Goal: Information Seeking & Learning: Learn about a topic

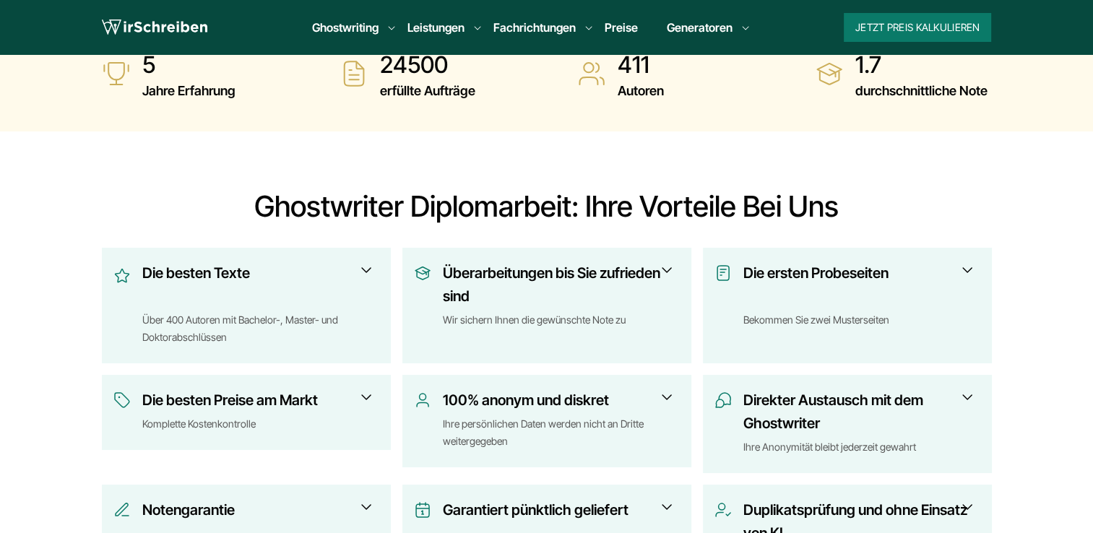
scroll to position [578, 0]
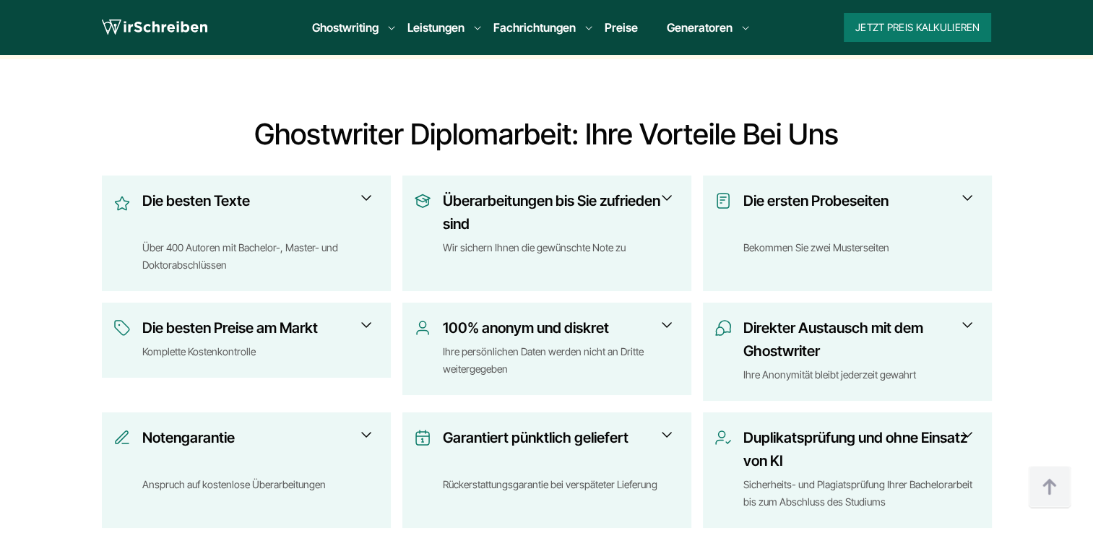
click at [361, 316] on span at bounding box center [365, 324] width 17 height 17
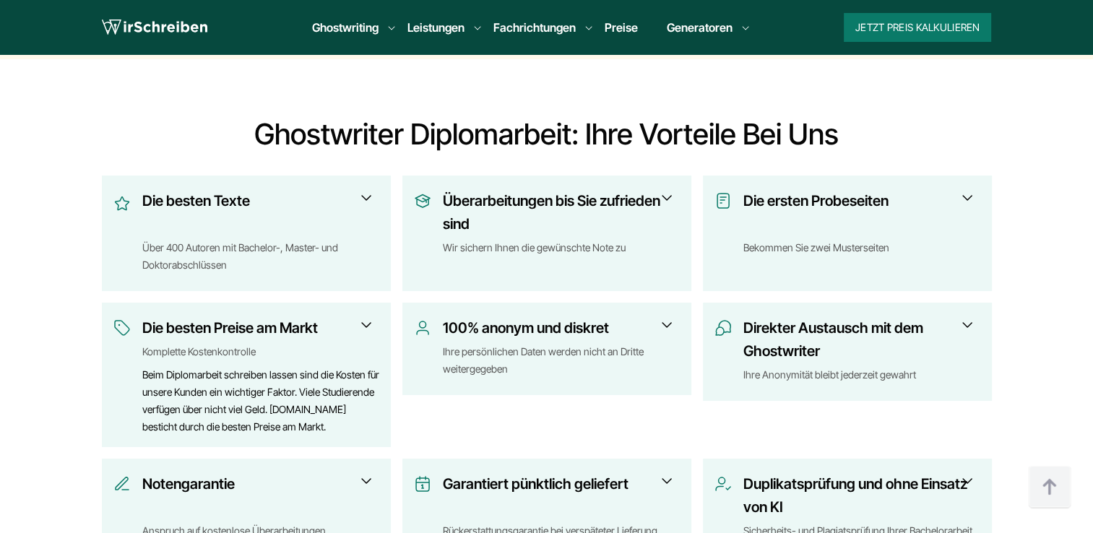
click at [965, 316] on span at bounding box center [966, 324] width 17 height 17
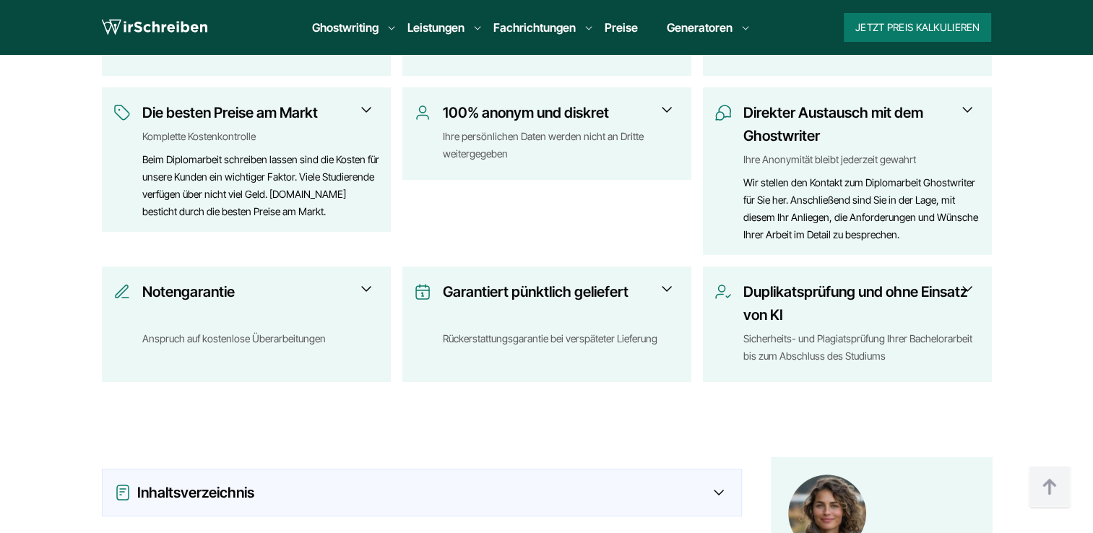
scroll to position [794, 0]
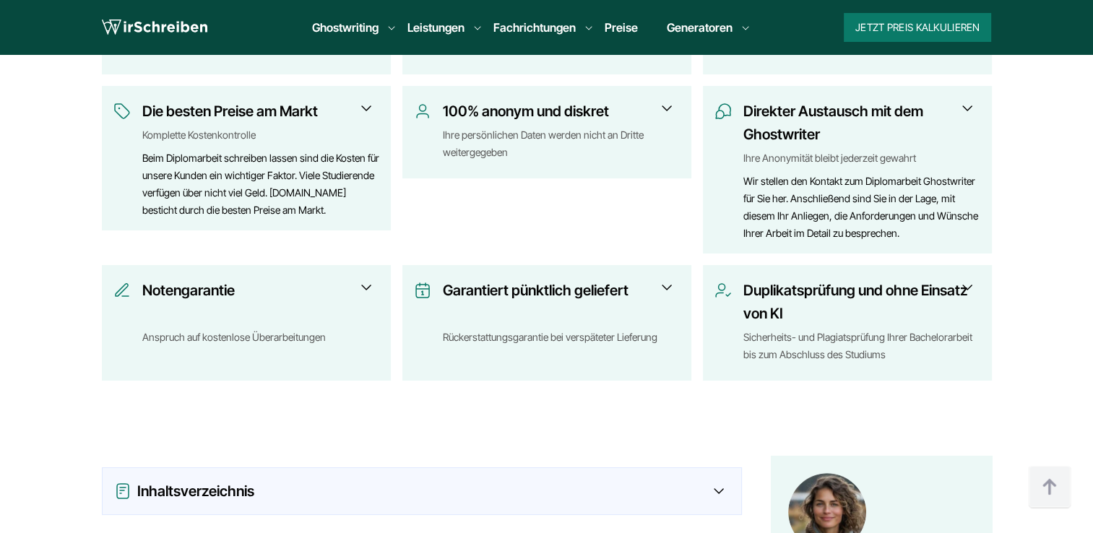
click at [360, 279] on span at bounding box center [365, 287] width 17 height 17
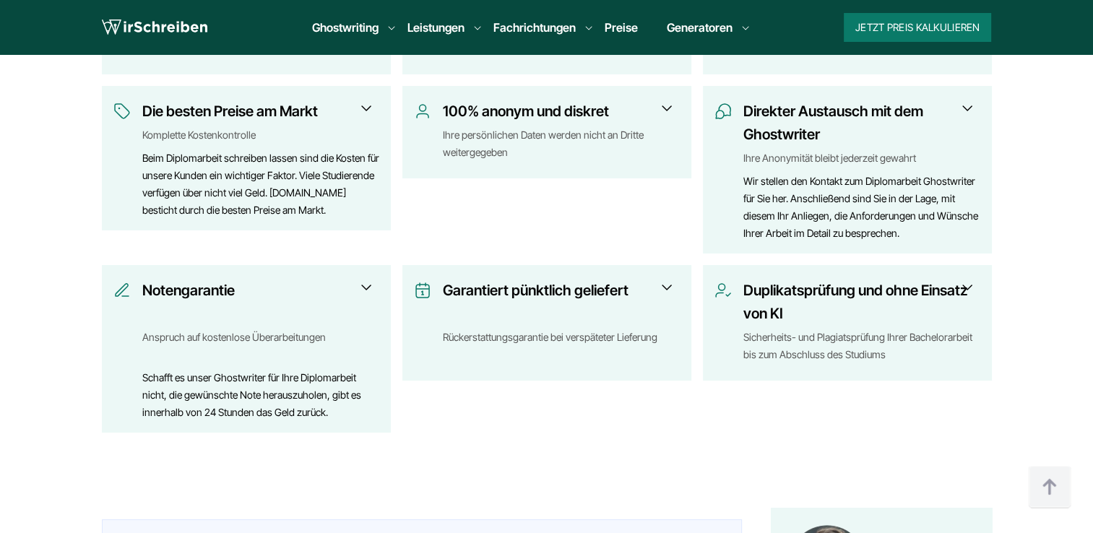
click at [964, 279] on span at bounding box center [966, 287] width 17 height 17
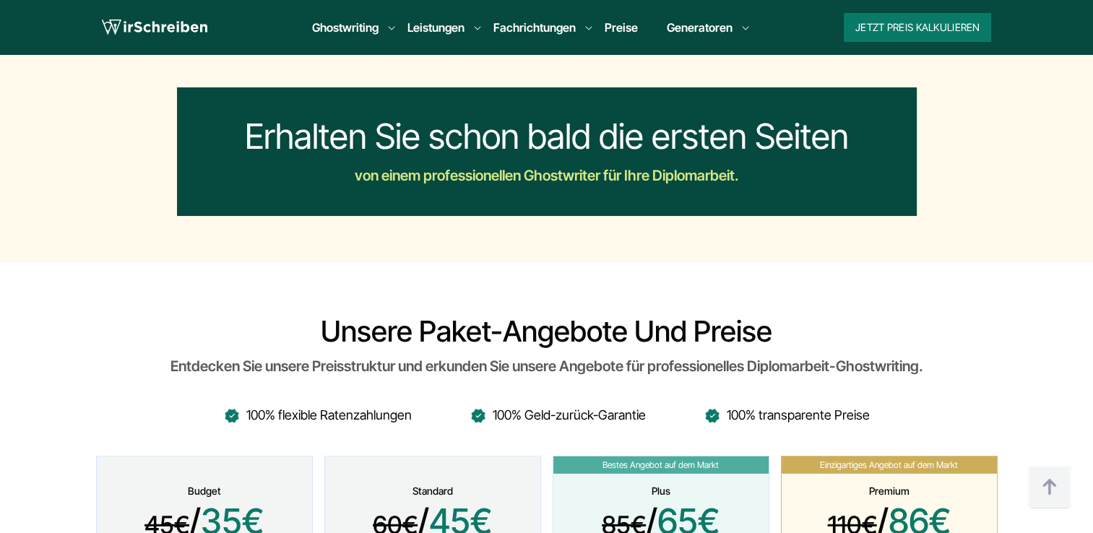
scroll to position [3900, 0]
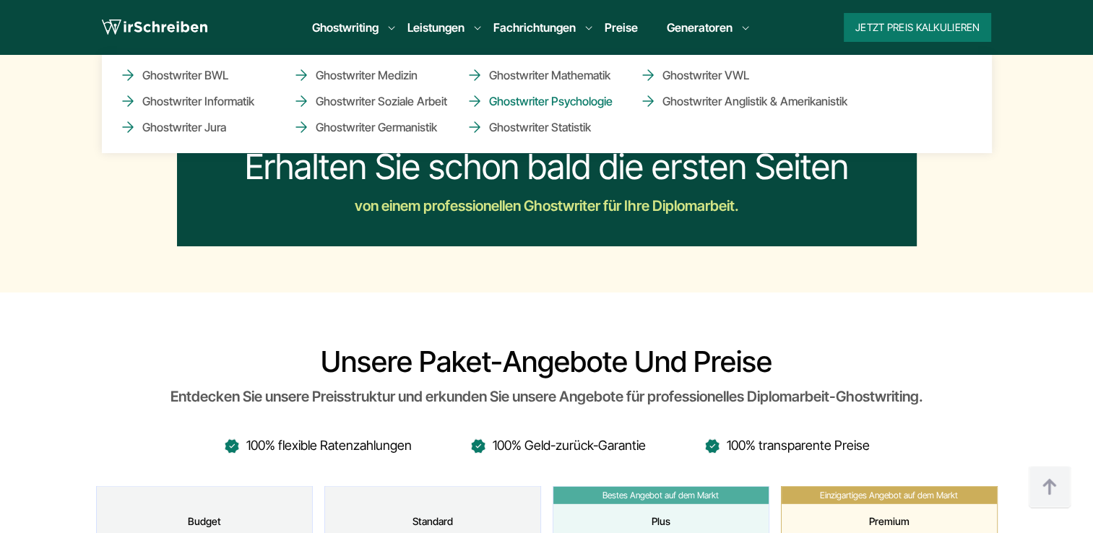
click at [557, 103] on link "Ghostwriter Psychologie" at bounding box center [538, 100] width 144 height 17
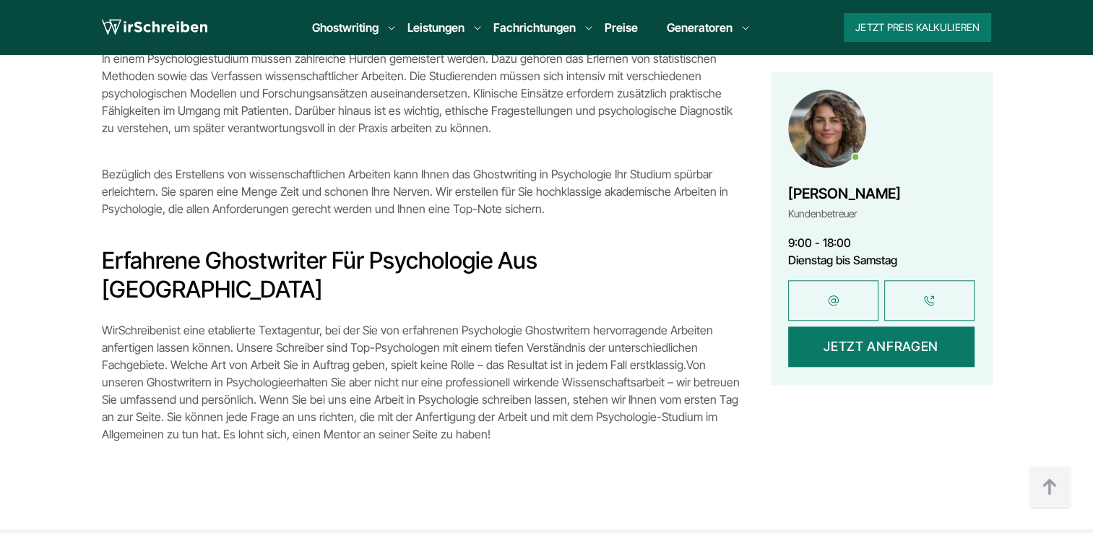
scroll to position [1372, 0]
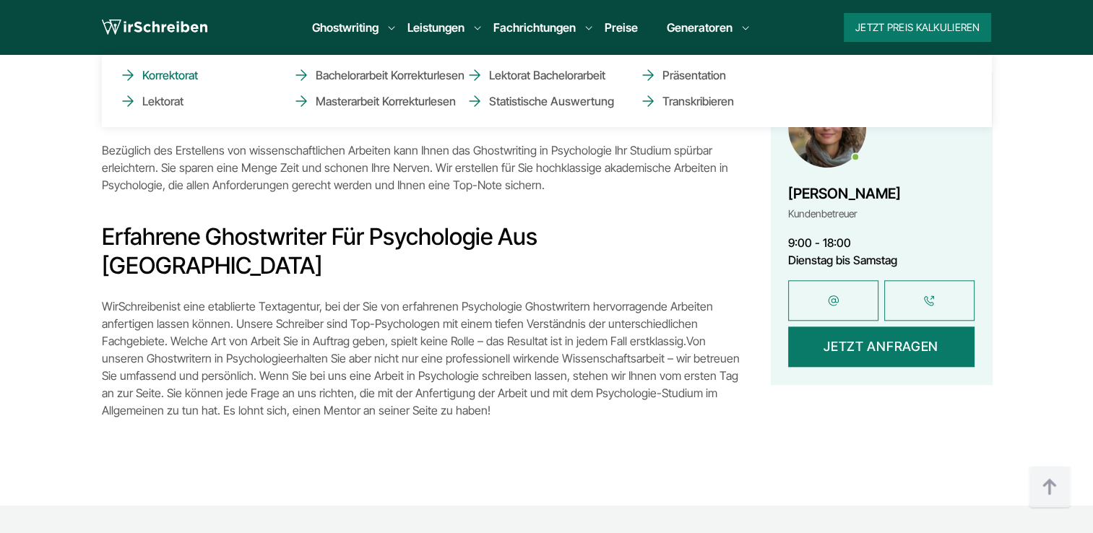
click at [191, 77] on link "Korrektorat" at bounding box center [191, 74] width 144 height 17
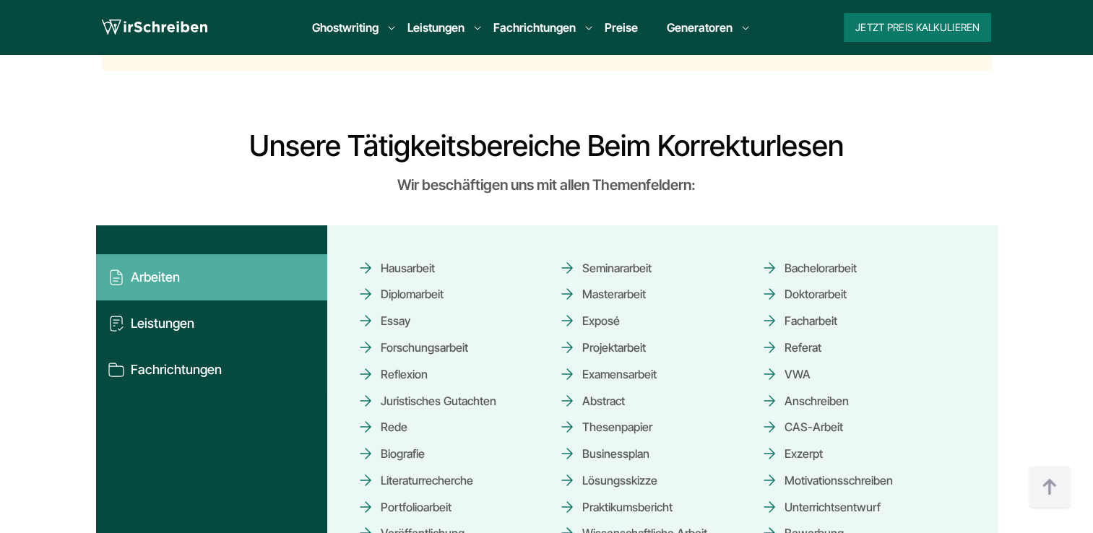
scroll to position [1878, 0]
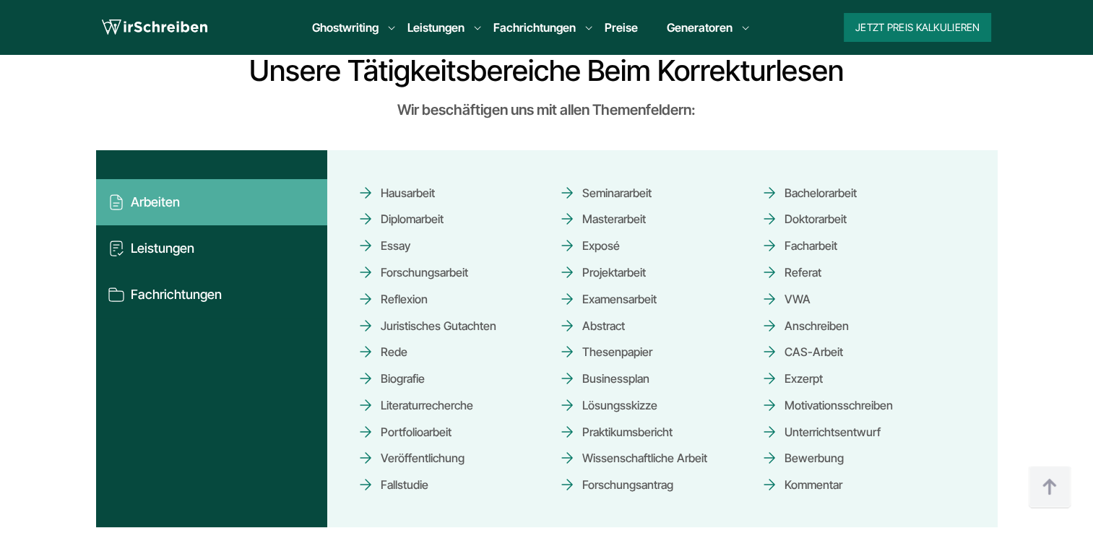
click at [601, 242] on link "Exposé" at bounding box center [588, 245] width 61 height 25
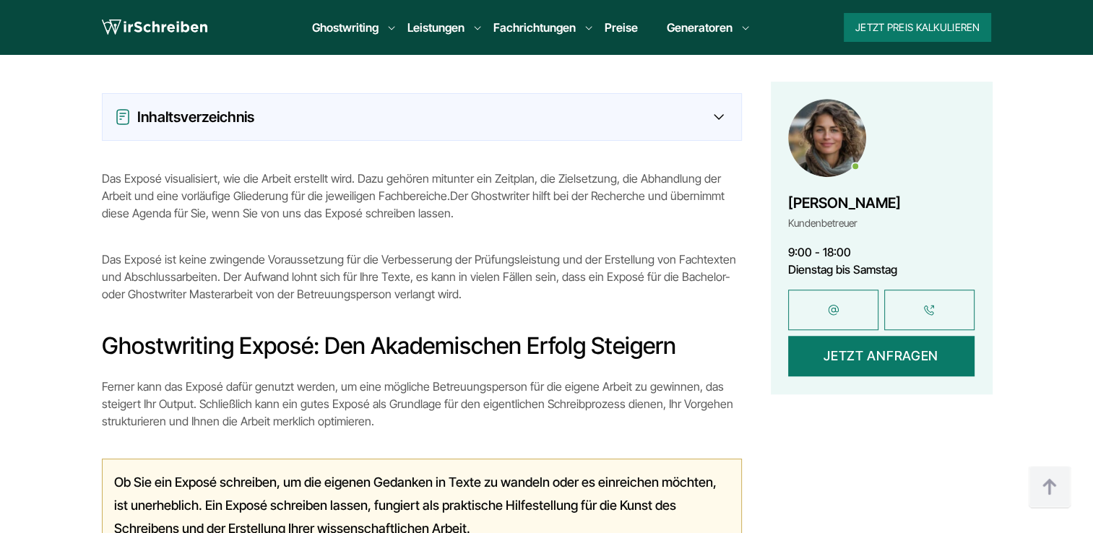
scroll to position [867, 0]
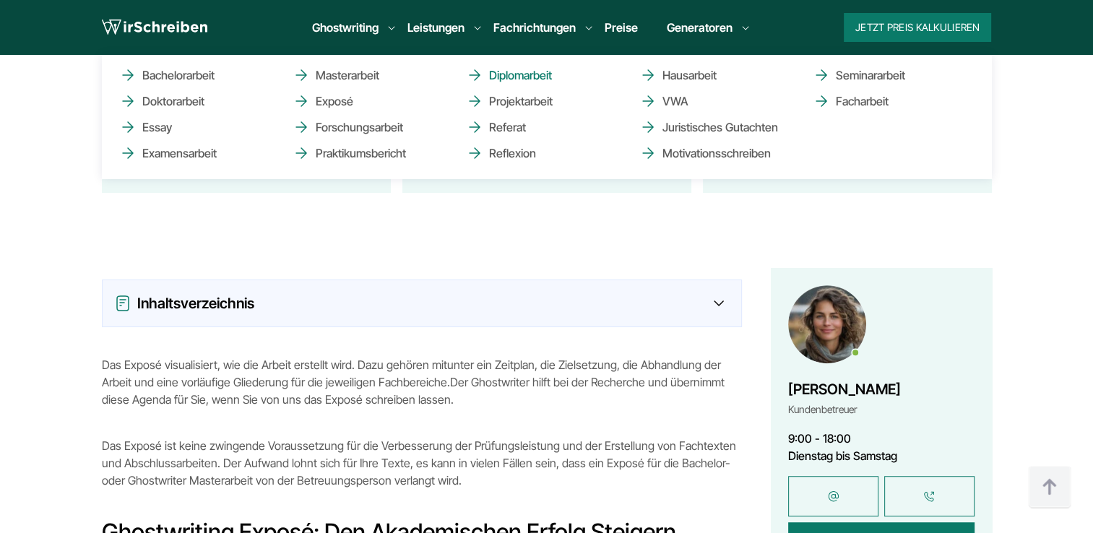
click at [517, 79] on link "Diplomarbeit" at bounding box center [538, 74] width 144 height 17
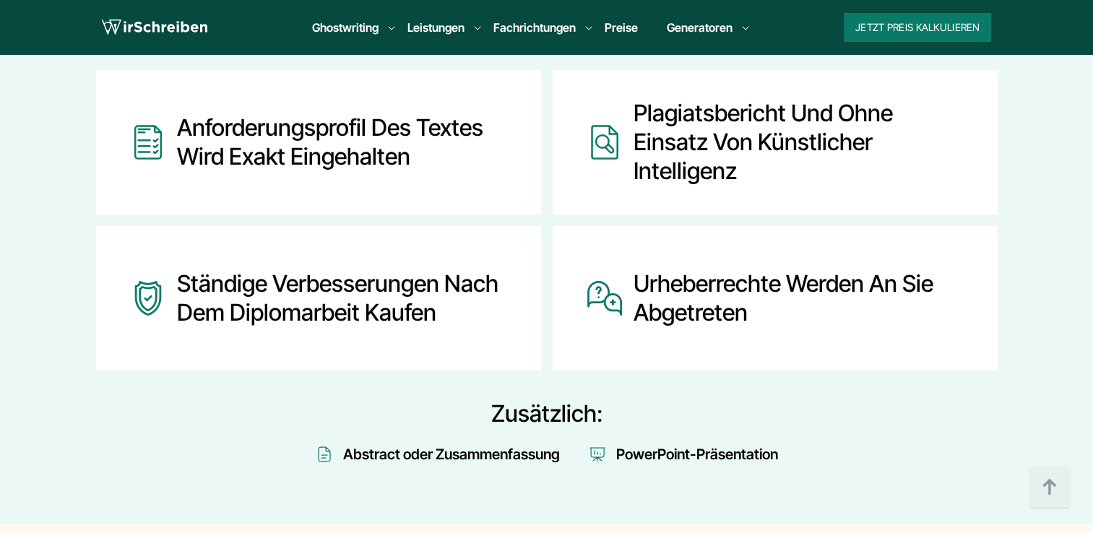
scroll to position [2816, 0]
